Goal: Task Accomplishment & Management: Manage account settings

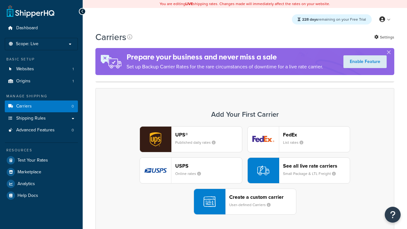
scroll to position [56, 0]
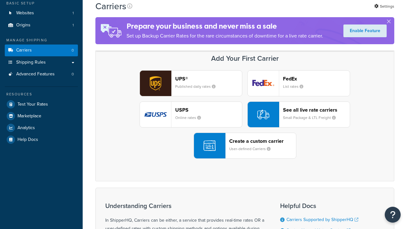
click at [317, 79] on header "FedEx" at bounding box center [316, 79] width 67 height 6
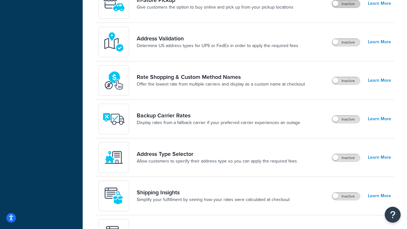
click at [346, 8] on label "Inactive" at bounding box center [346, 4] width 28 height 8
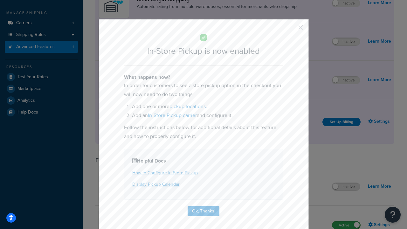
scroll to position [108, 0]
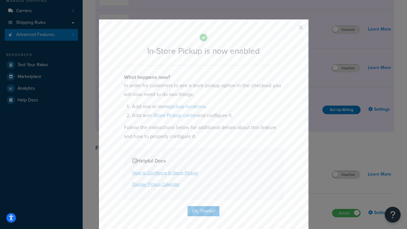
click at [291, 30] on button "button" at bounding box center [292, 30] width 2 height 2
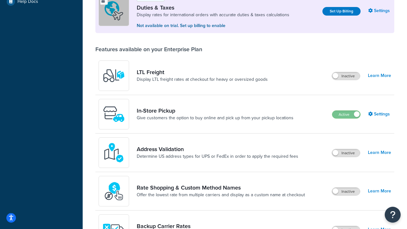
scroll to position [194, 0]
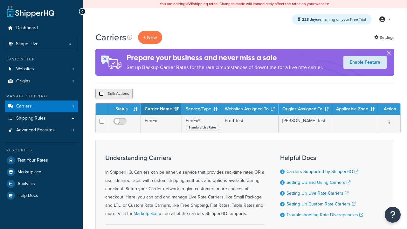
click at [101, 94] on input "checkbox" at bounding box center [101, 93] width 5 height 5
checkbox input "true"
click at [0, 0] on button "Delete" at bounding box center [0, 0] width 0 height 0
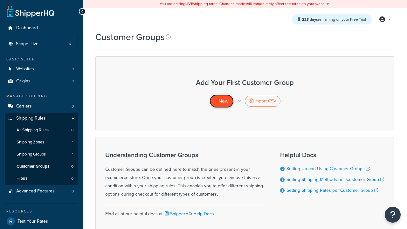
click at [221, 101] on span "+ New" at bounding box center [222, 100] width 14 height 7
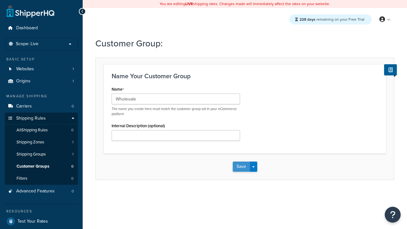
type input "Wholesale"
click at [241, 167] on button "Save" at bounding box center [241, 167] width 17 height 10
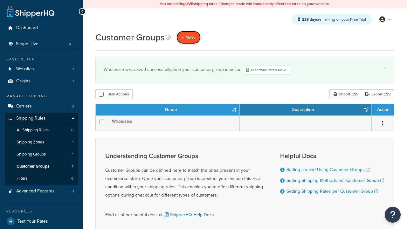
click at [189, 37] on span "+ New" at bounding box center [189, 37] width 14 height 7
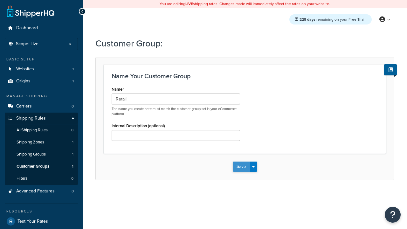
type input "Retail"
click at [241, 167] on button "Save" at bounding box center [241, 167] width 17 height 10
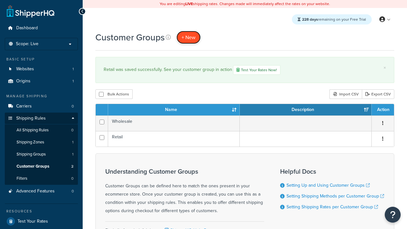
click at [189, 37] on span "+ New" at bounding box center [189, 37] width 14 height 7
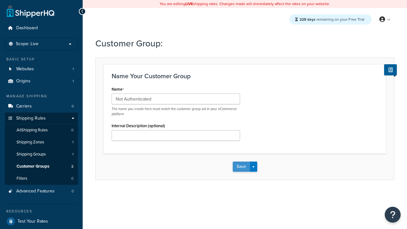
type input "Not Authenticated"
click at [241, 167] on button "Save" at bounding box center [241, 167] width 17 height 10
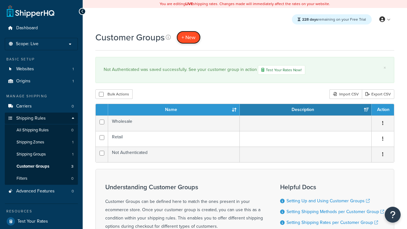
click at [189, 37] on span "+ New" at bounding box center [189, 37] width 14 height 7
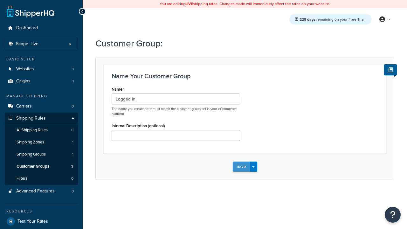
type input "Logged in"
click at [241, 167] on button "Save" at bounding box center [241, 167] width 17 height 10
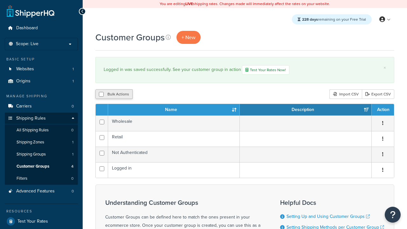
click at [114, 95] on button "Bulk Actions" at bounding box center [113, 94] width 37 height 10
checkbox input "true"
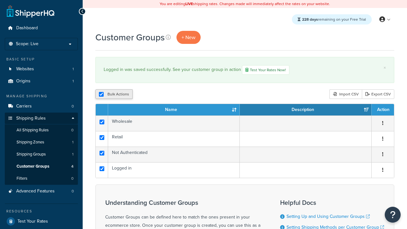
checkbox input "true"
click at [0, 0] on button "Duplicate" at bounding box center [0, 0] width 0 height 0
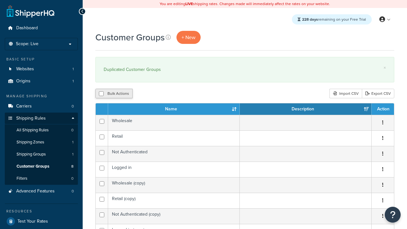
click at [114, 94] on button "Bulk Actions" at bounding box center [113, 94] width 37 height 10
checkbox input "true"
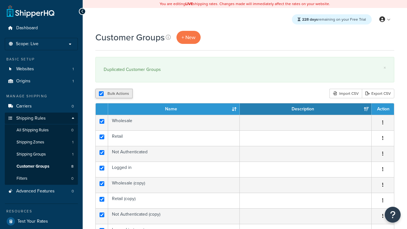
checkbox input "true"
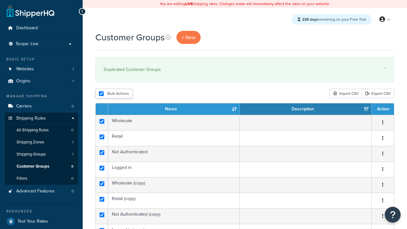
click at [0, 0] on button "Delete" at bounding box center [0, 0] width 0 height 0
